Goal: Information Seeking & Learning: Learn about a topic

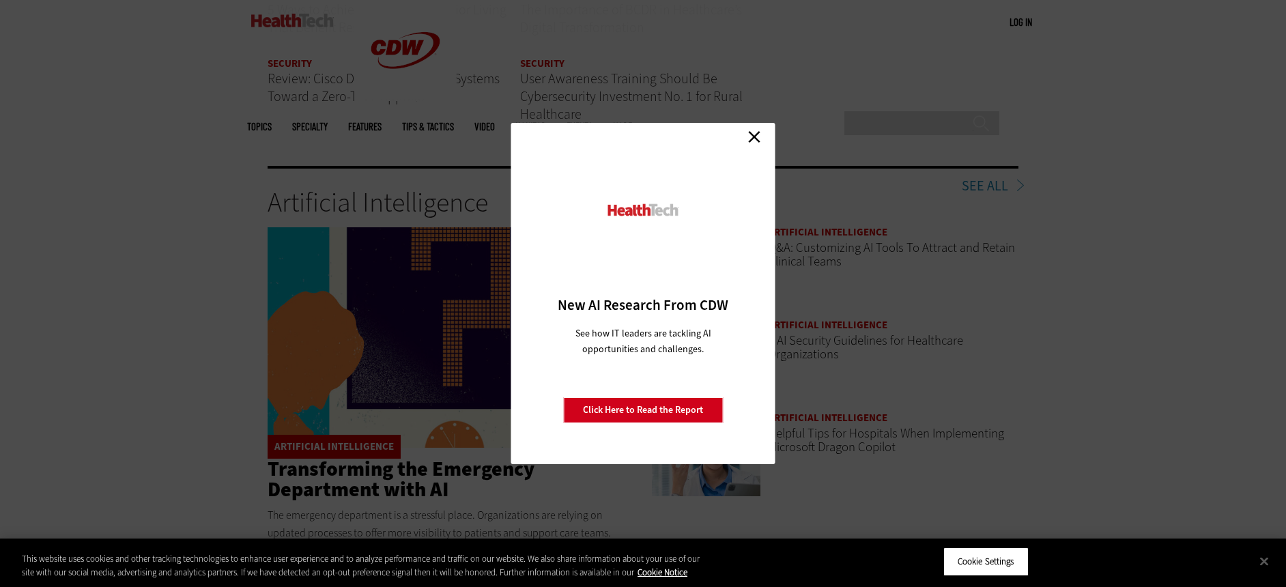
scroll to position [1843, 0]
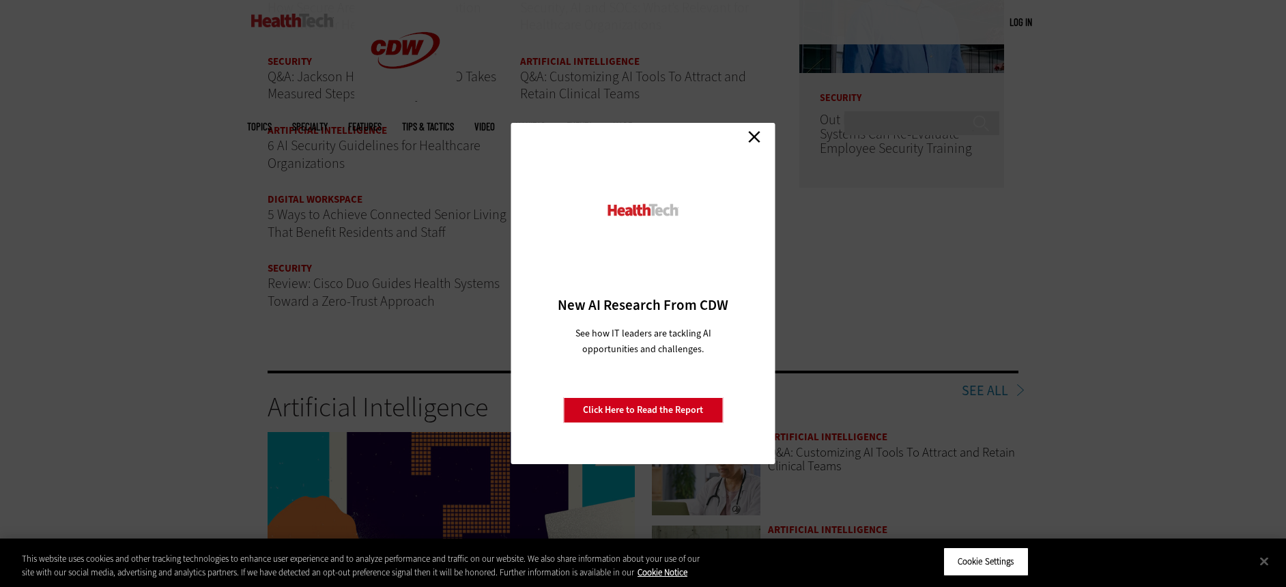
click at [763, 142] on link "Close" at bounding box center [754, 136] width 20 height 20
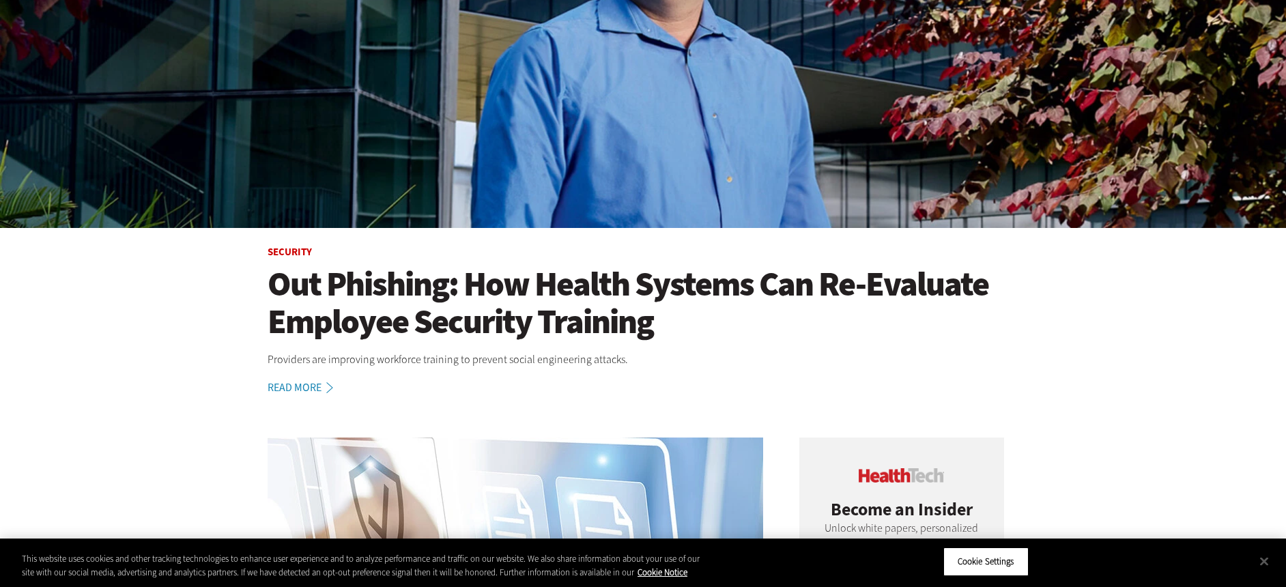
scroll to position [68, 0]
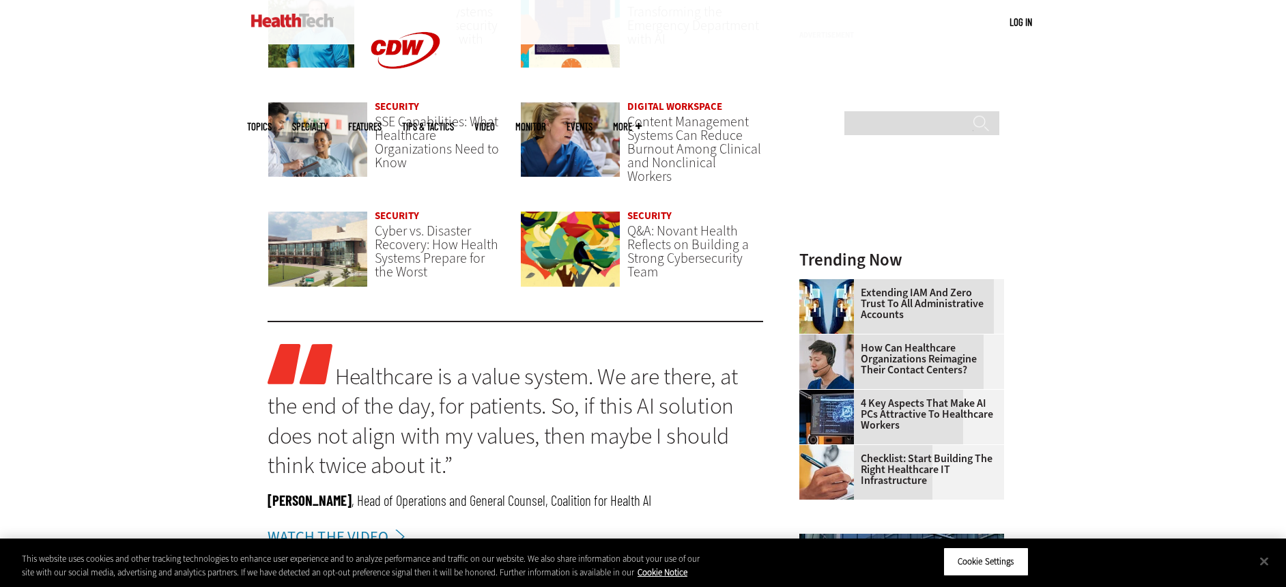
scroll to position [1160, 0]
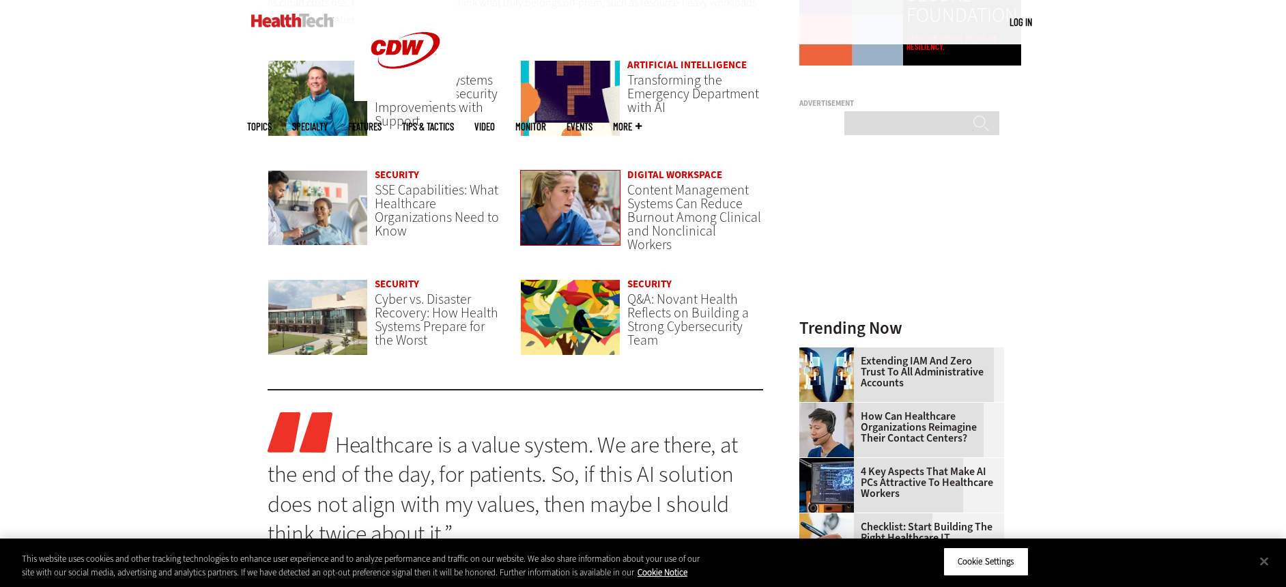
click at [575, 212] on img at bounding box center [570, 208] width 100 height 76
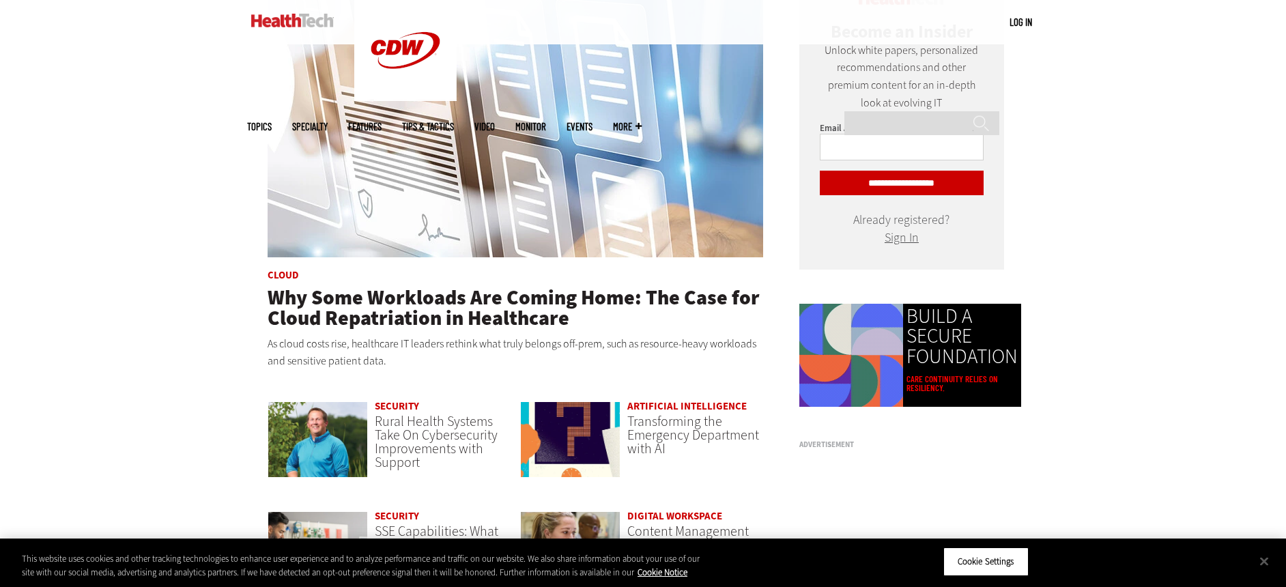
scroll to position [1092, 0]
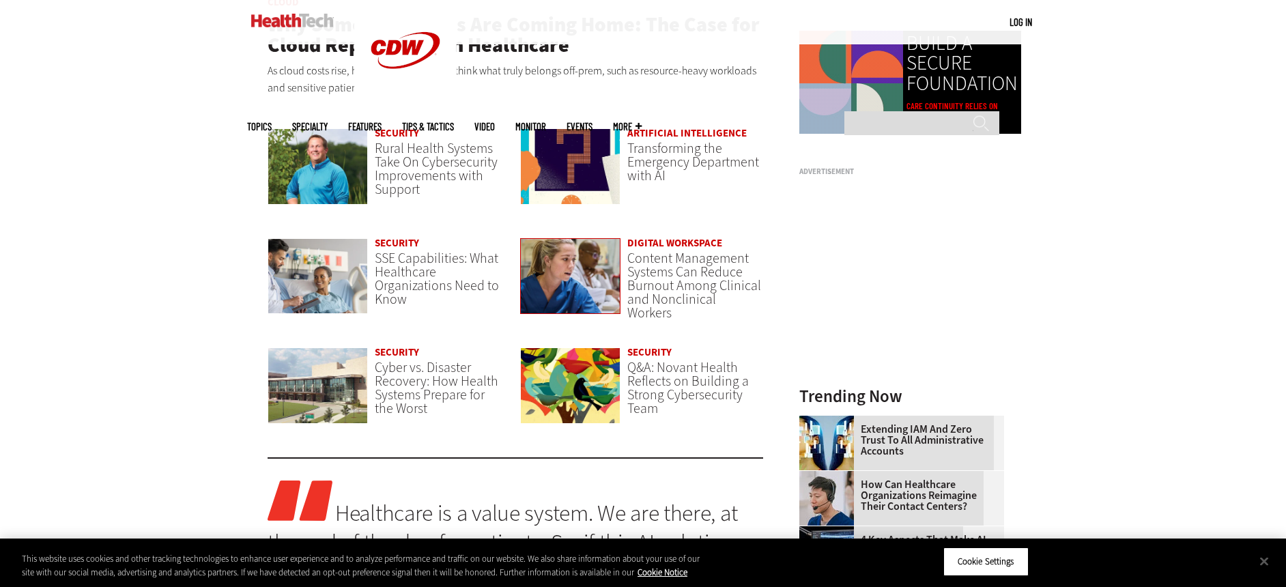
click at [597, 261] on img at bounding box center [570, 276] width 100 height 76
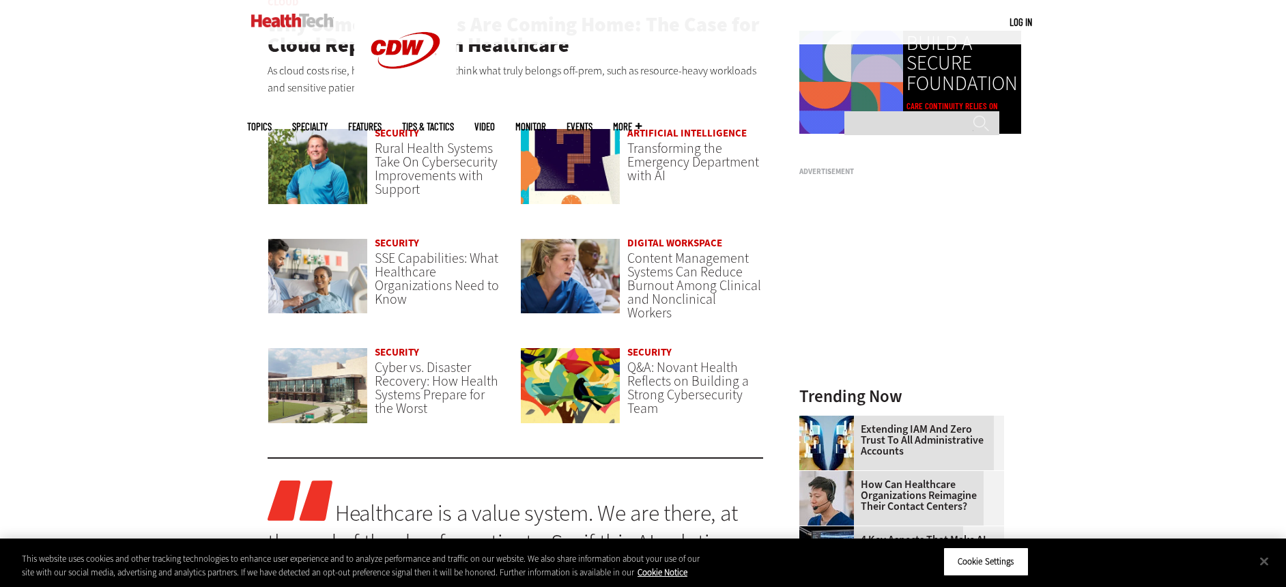
scroll to position [1024, 0]
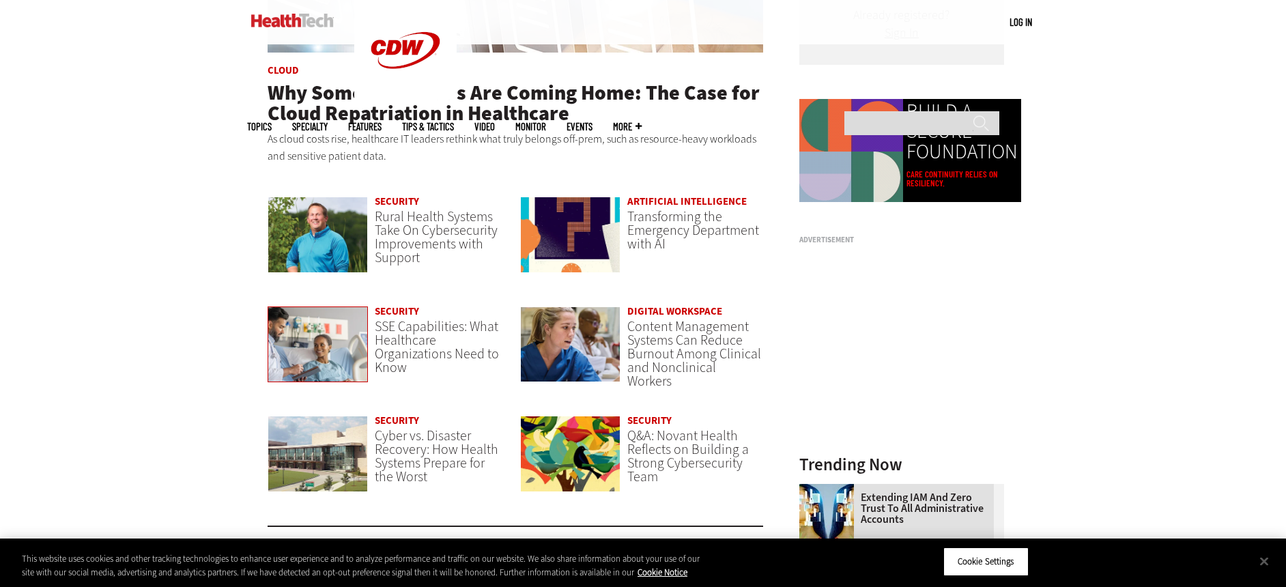
click at [352, 352] on img at bounding box center [318, 344] width 100 height 76
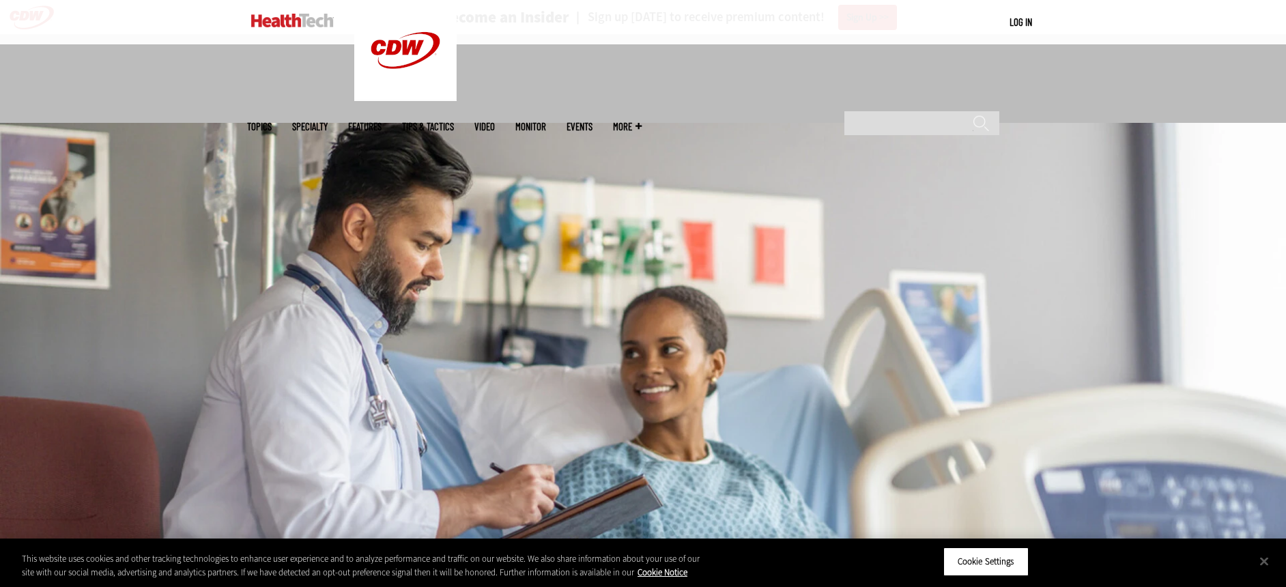
scroll to position [478, 0]
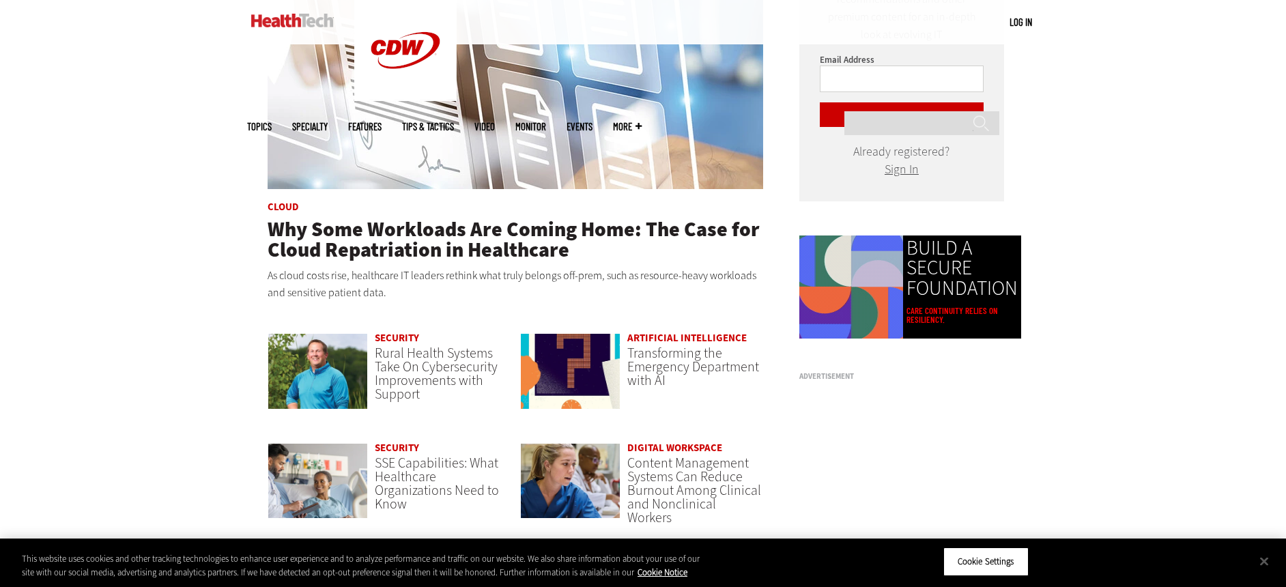
scroll to position [1160, 0]
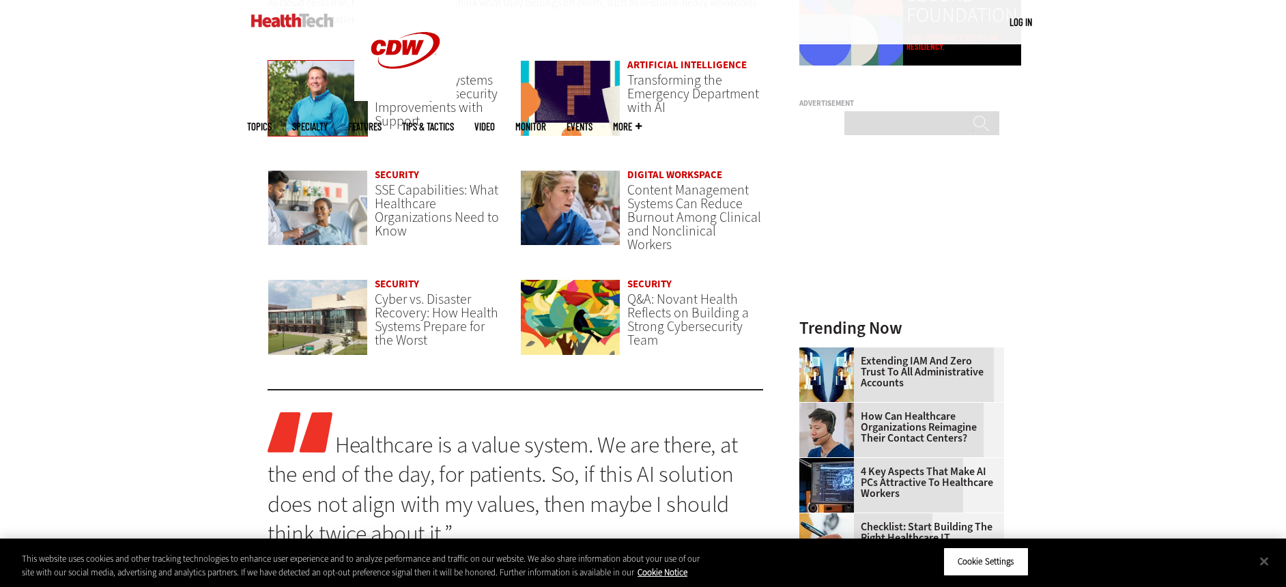
click at [305, 102] on img at bounding box center [318, 98] width 100 height 76
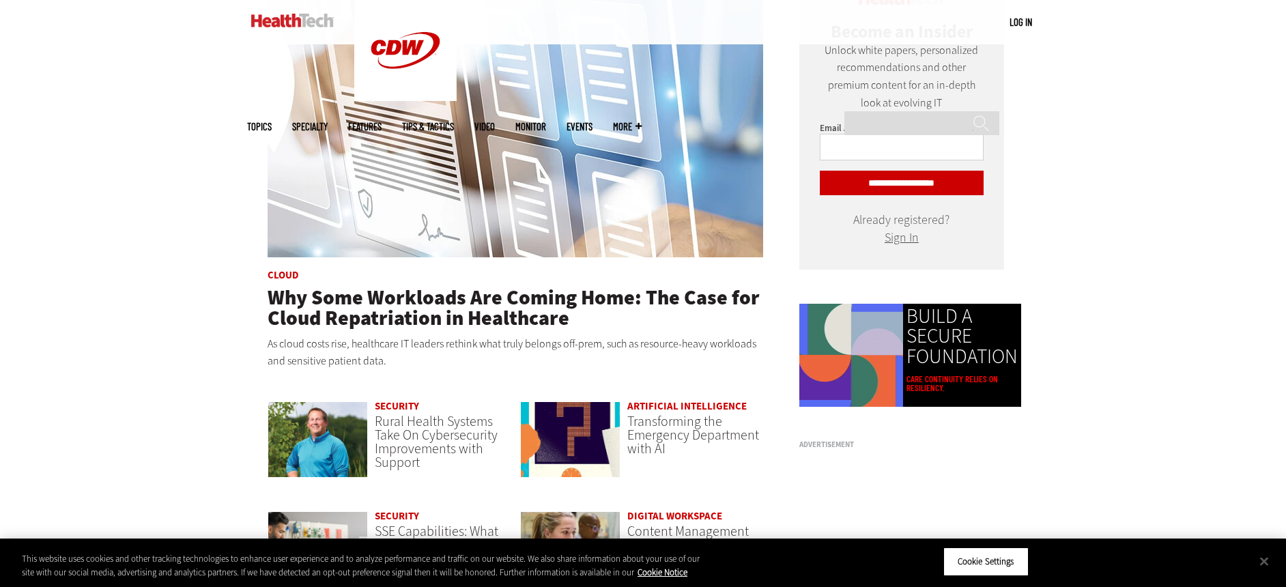
scroll to position [1092, 0]
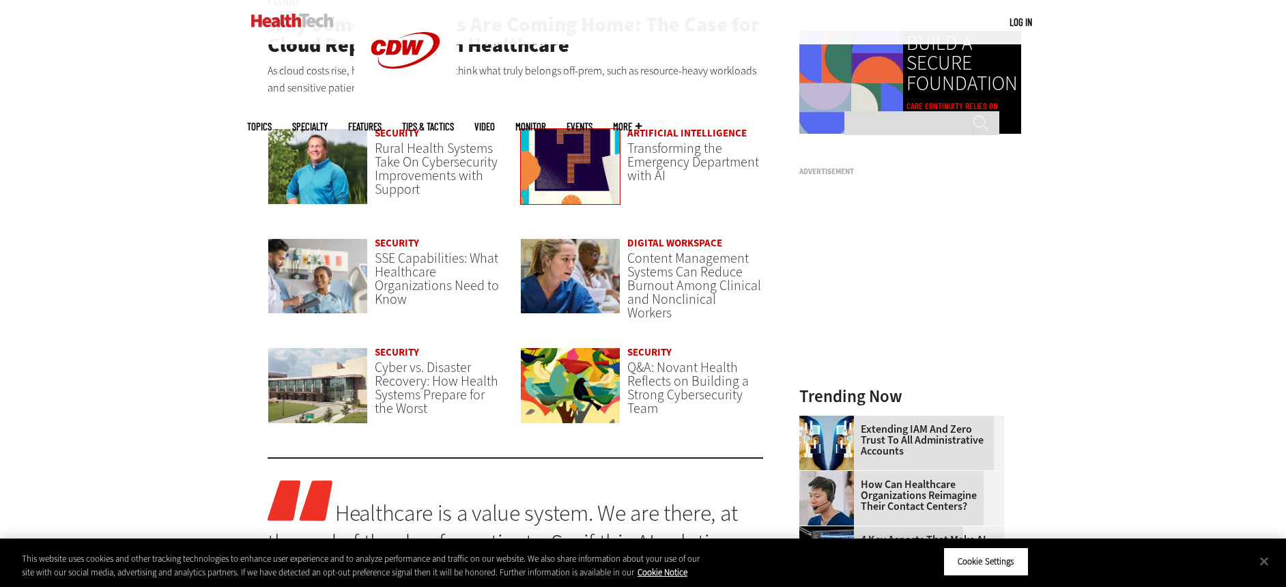
click at [573, 158] on img at bounding box center [570, 166] width 100 height 76
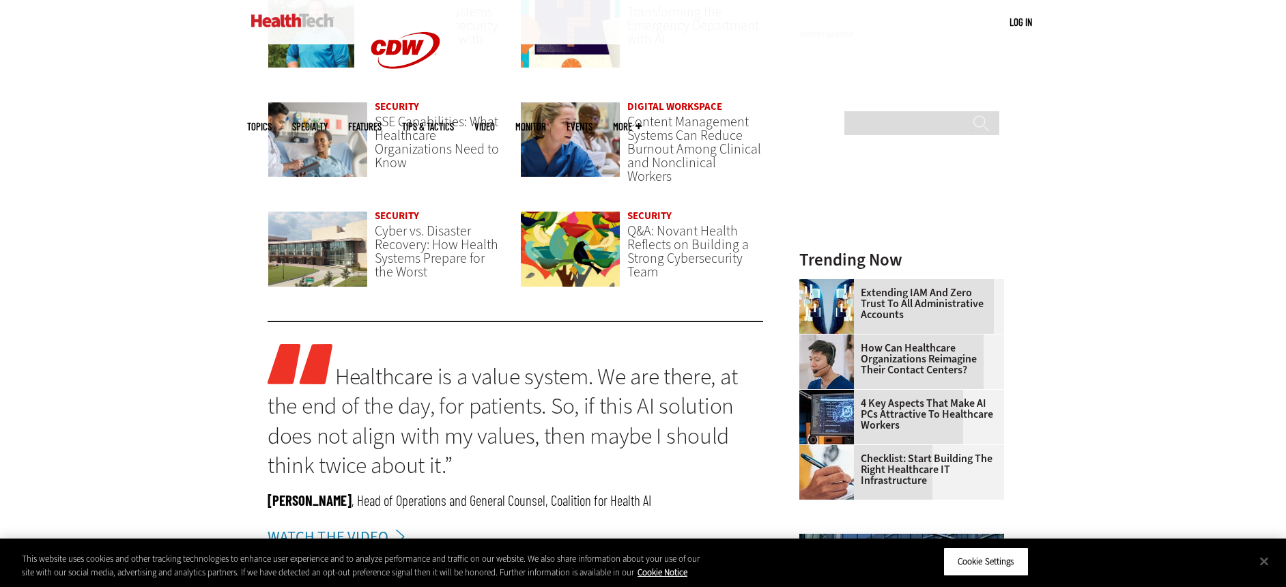
scroll to position [1160, 0]
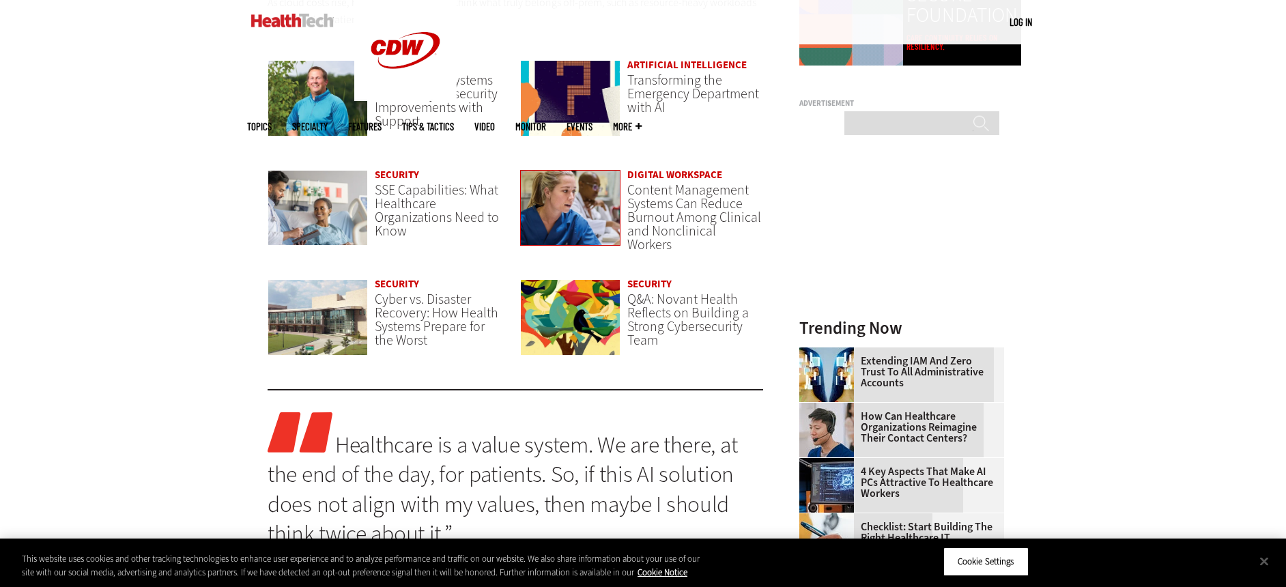
click at [588, 182] on img at bounding box center [570, 208] width 100 height 76
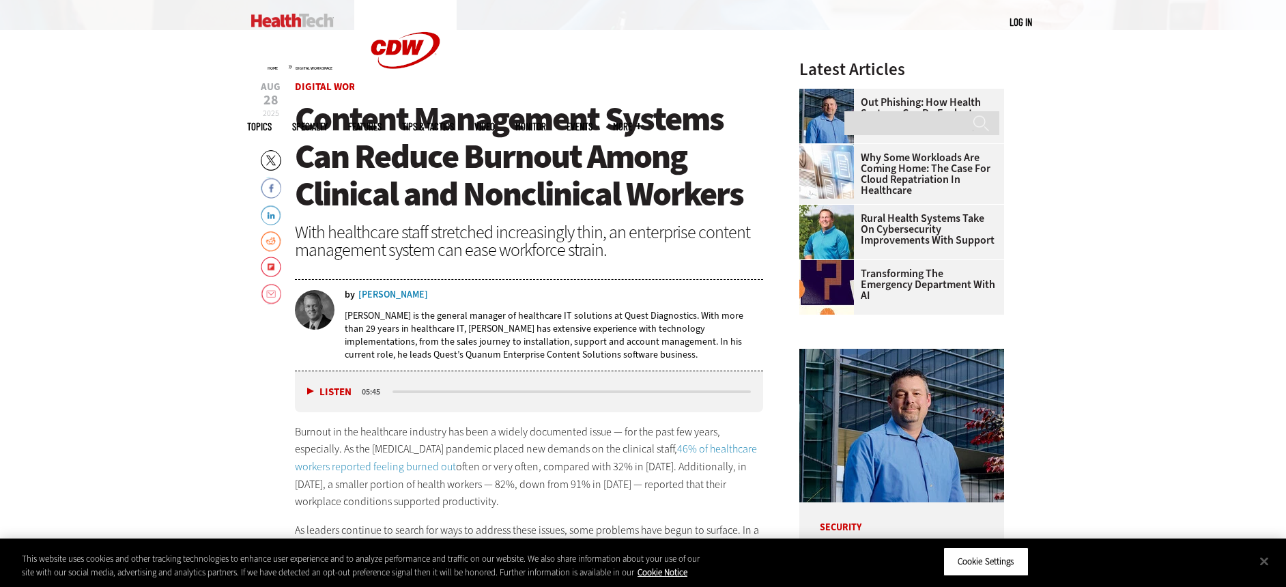
scroll to position [266, 0]
